Goal: Transaction & Acquisition: Obtain resource

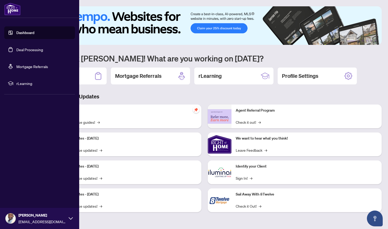
click at [36, 52] on link "Deal Processing" at bounding box center [29, 49] width 27 height 5
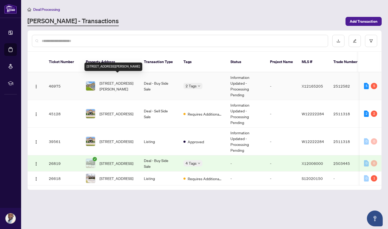
click at [129, 80] on span "[STREET_ADDRESS][PERSON_NAME]" at bounding box center [117, 86] width 36 height 12
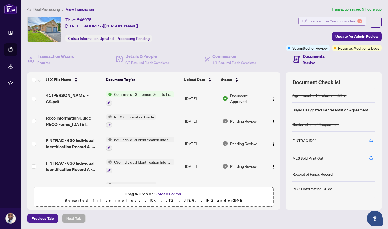
click at [352, 22] on div "Transaction Communication 5" at bounding box center [334, 21] width 53 height 8
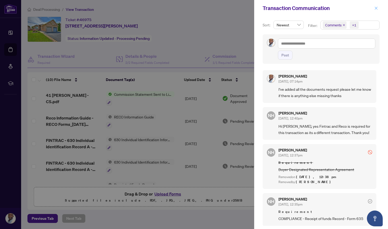
click at [375, 9] on icon "close" at bounding box center [376, 8] width 4 height 4
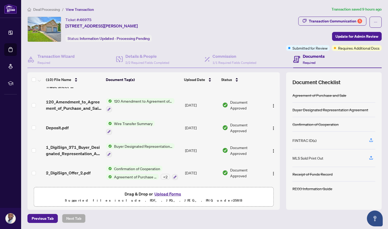
scroll to position [130, 0]
click at [148, 99] on span "120 Amendment to Agreement of Purchase and Sale" at bounding box center [143, 101] width 62 height 6
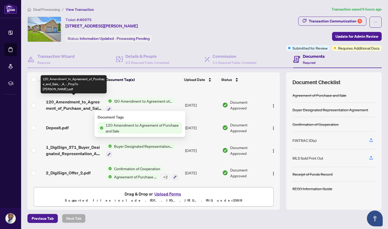
click at [88, 103] on span "120_Amendment_to_Agreement_of_Purchase_and_Sale_-_A_-_PropTx-[PERSON_NAME].pdf" at bounding box center [74, 105] width 56 height 13
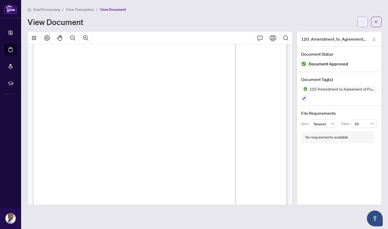
click at [361, 19] on span "button" at bounding box center [362, 22] width 4 height 8
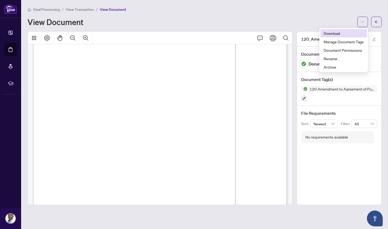
click at [348, 32] on span "Download" at bounding box center [343, 33] width 40 height 6
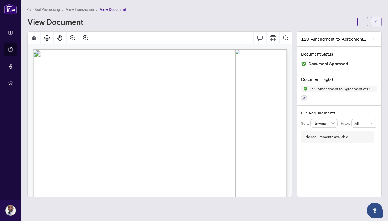
click at [379, 22] on button "button" at bounding box center [376, 22] width 11 height 11
